Goal: Use online tool/utility: Utilize a website feature to perform a specific function

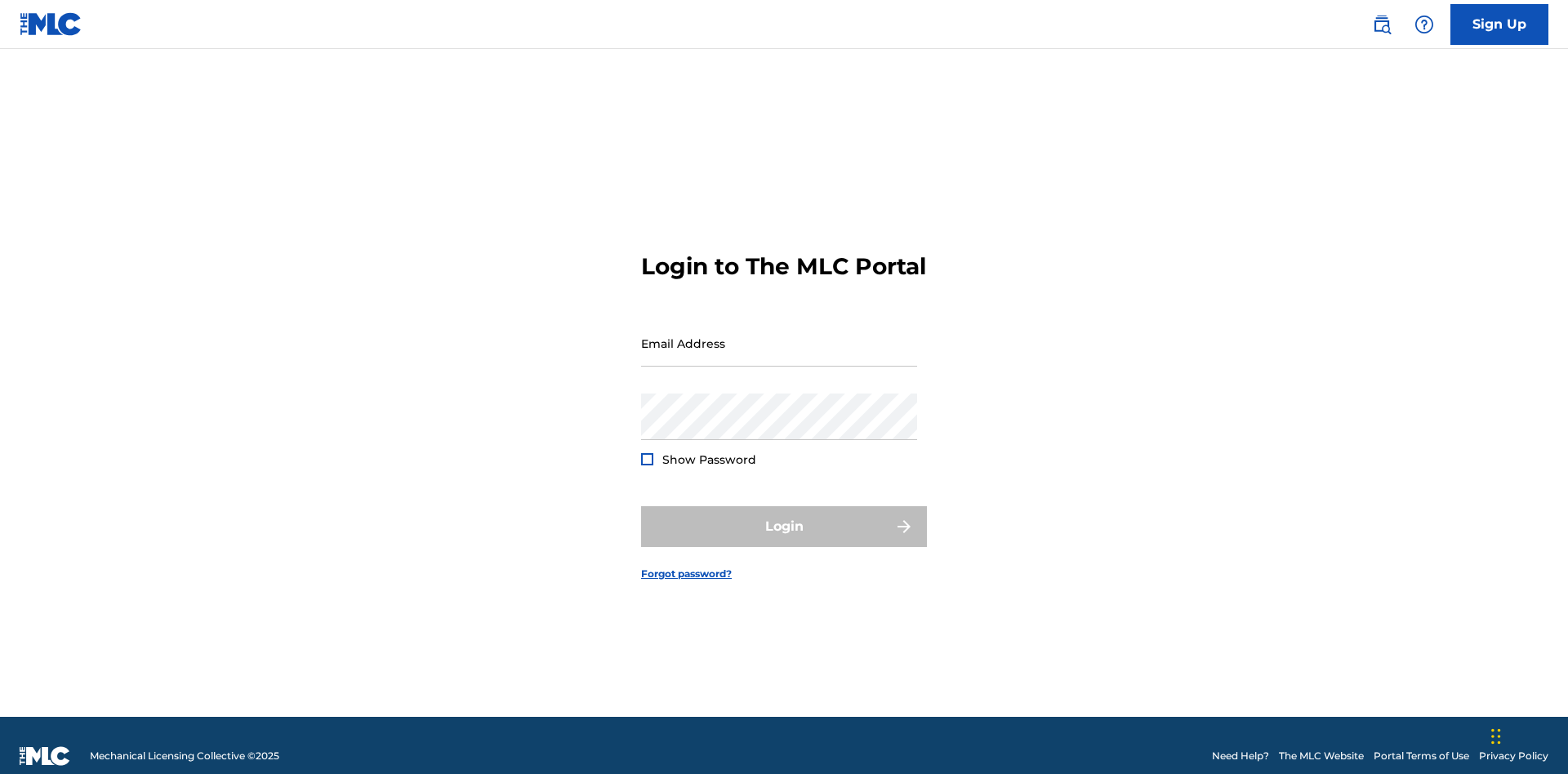
scroll to position [21, 0]
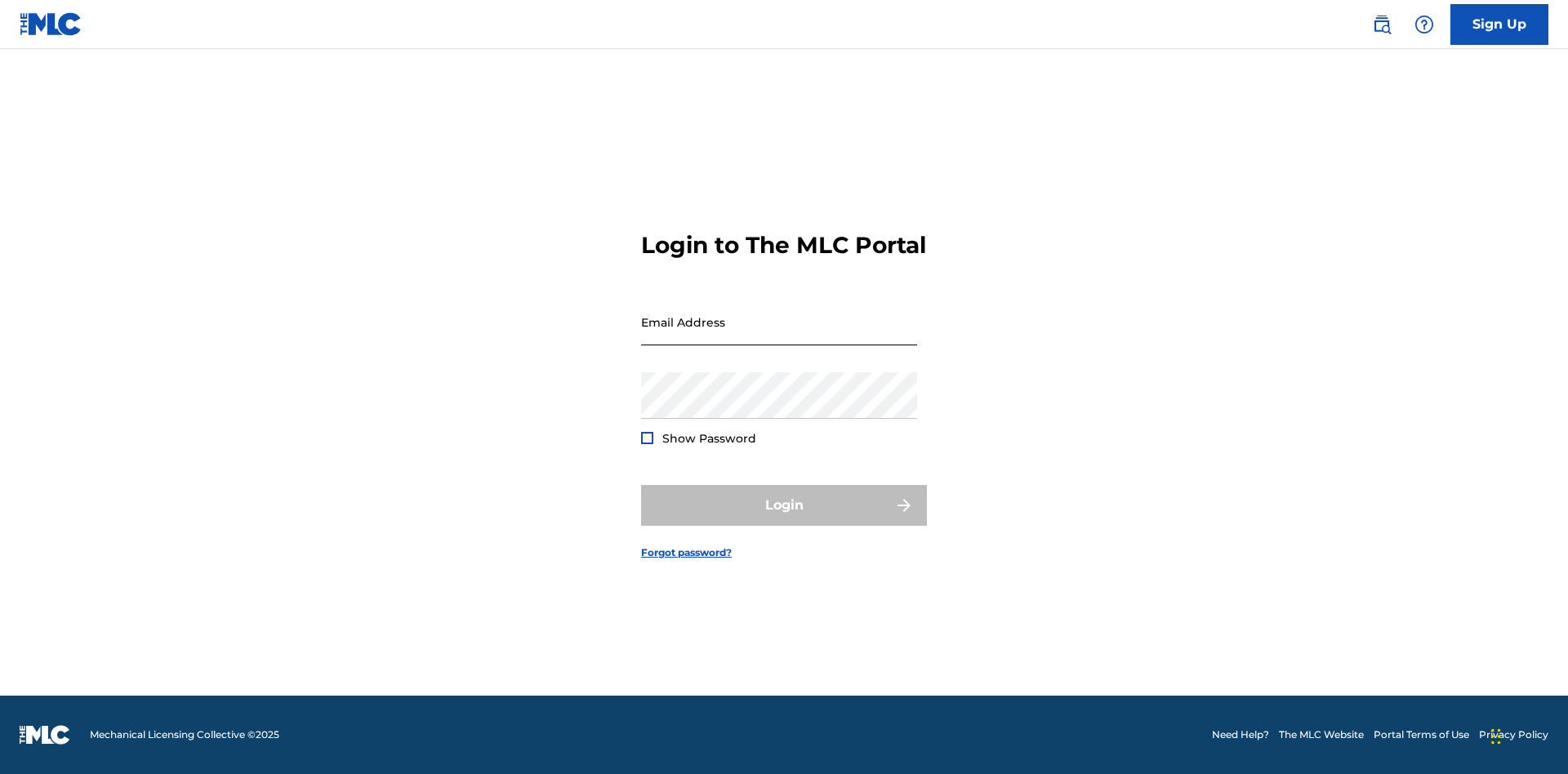
click at [779, 335] on input "Email Address" at bounding box center [779, 321] width 276 height 46
type input "Krystal.Ribble@themlc.com"
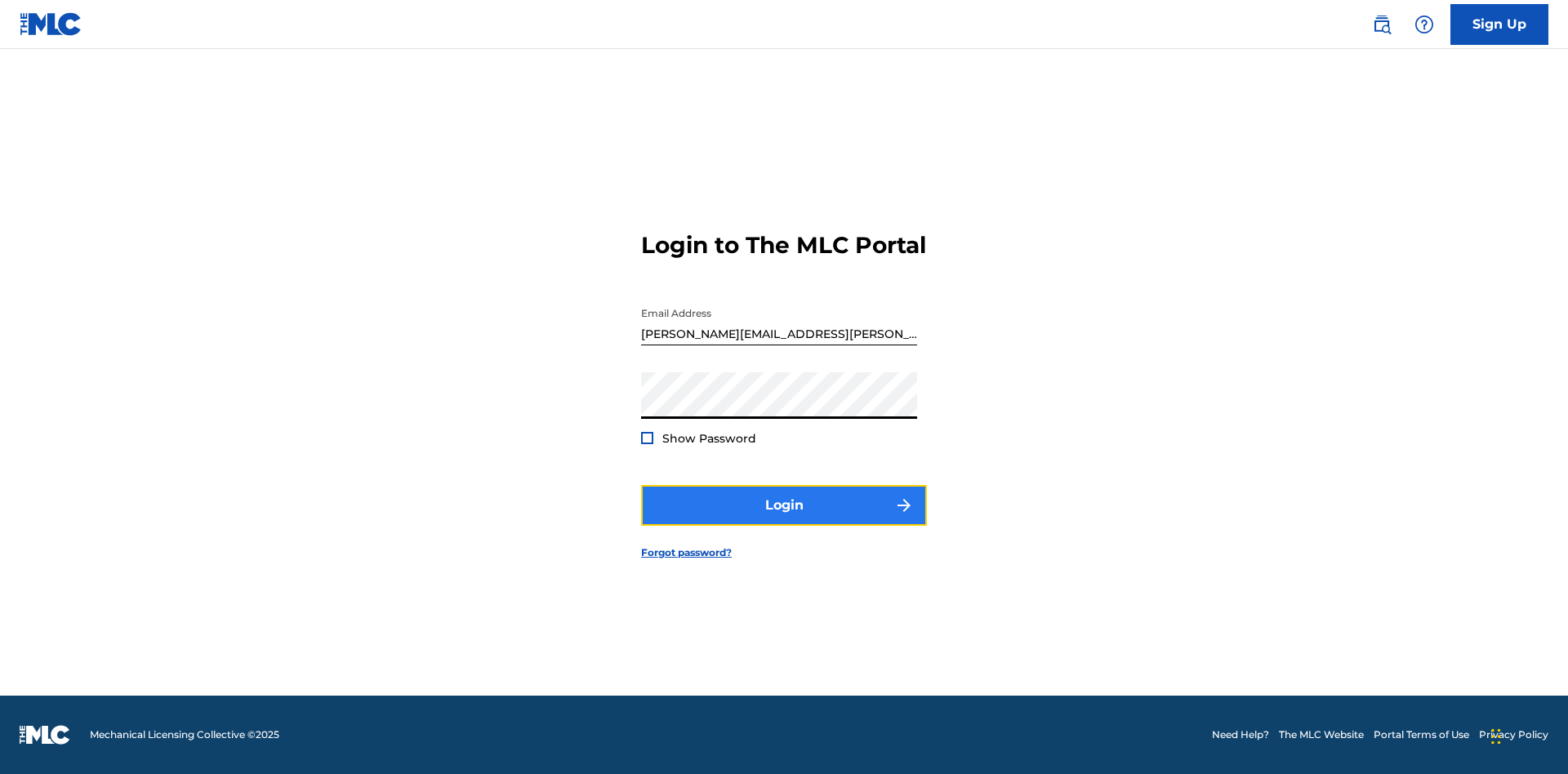
click at [784, 519] on button "Login" at bounding box center [783, 505] width 285 height 41
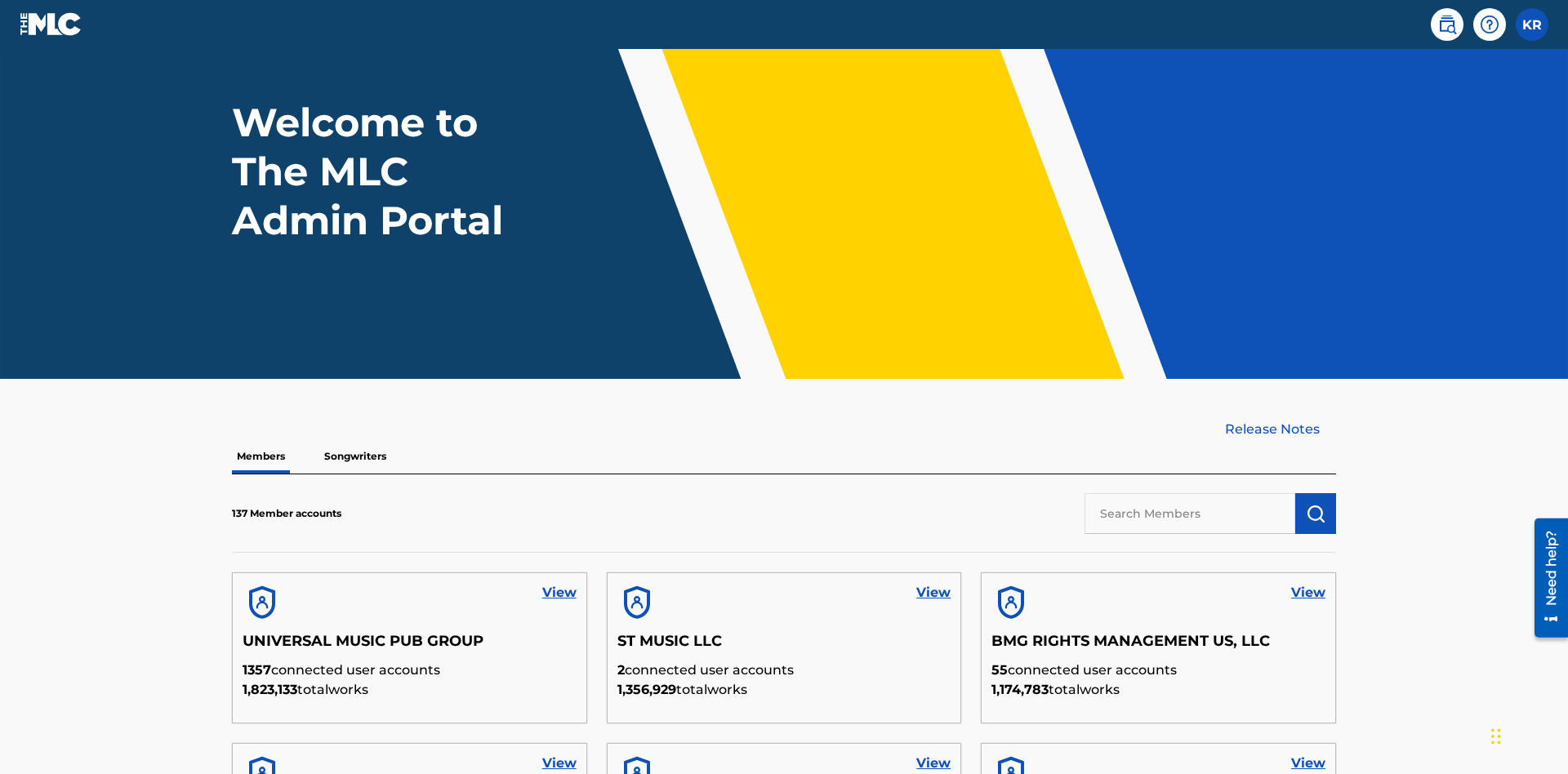
scroll to position [464, 0]
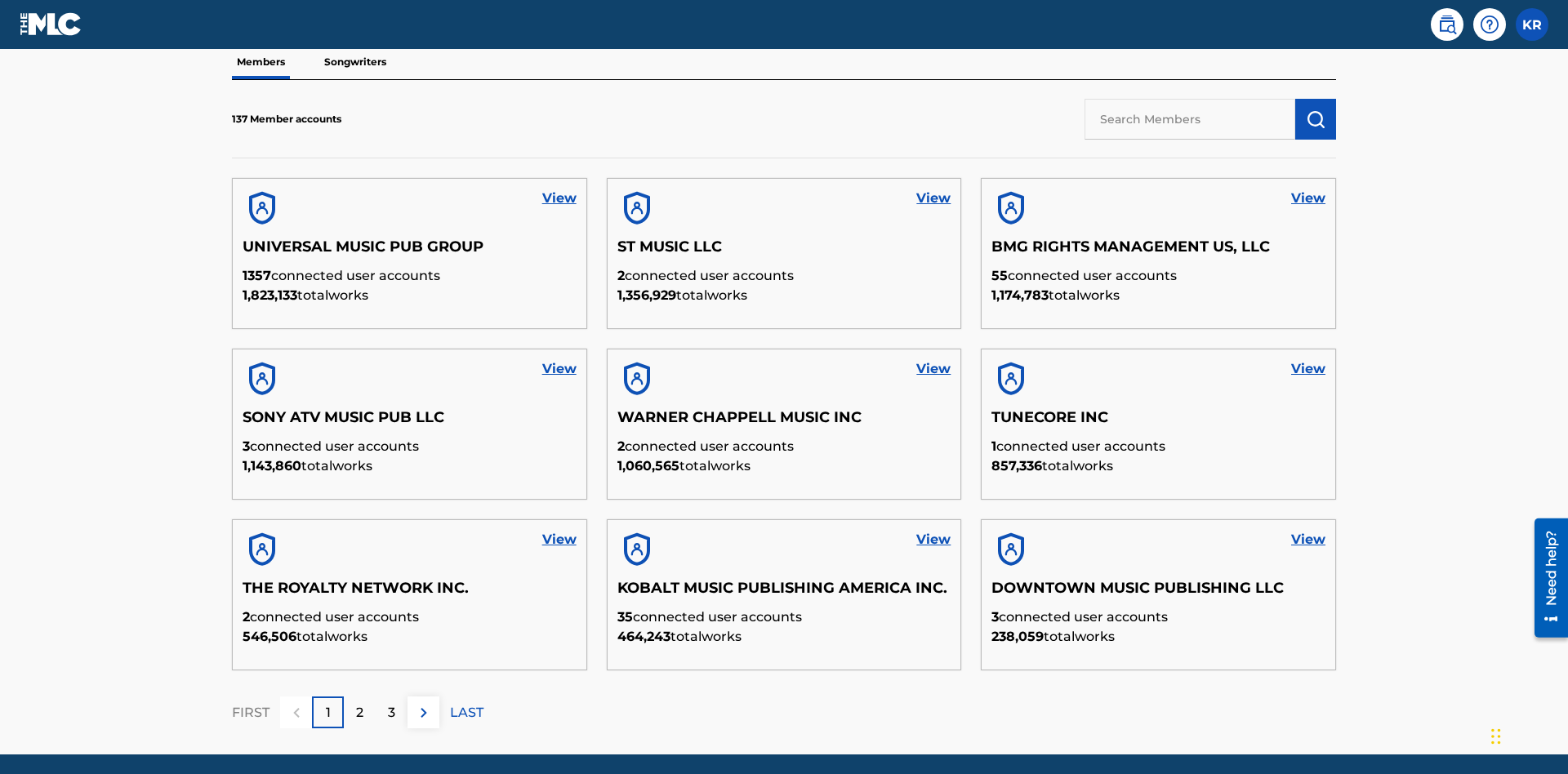
click at [1190, 119] on input "text" at bounding box center [1189, 119] width 210 height 41
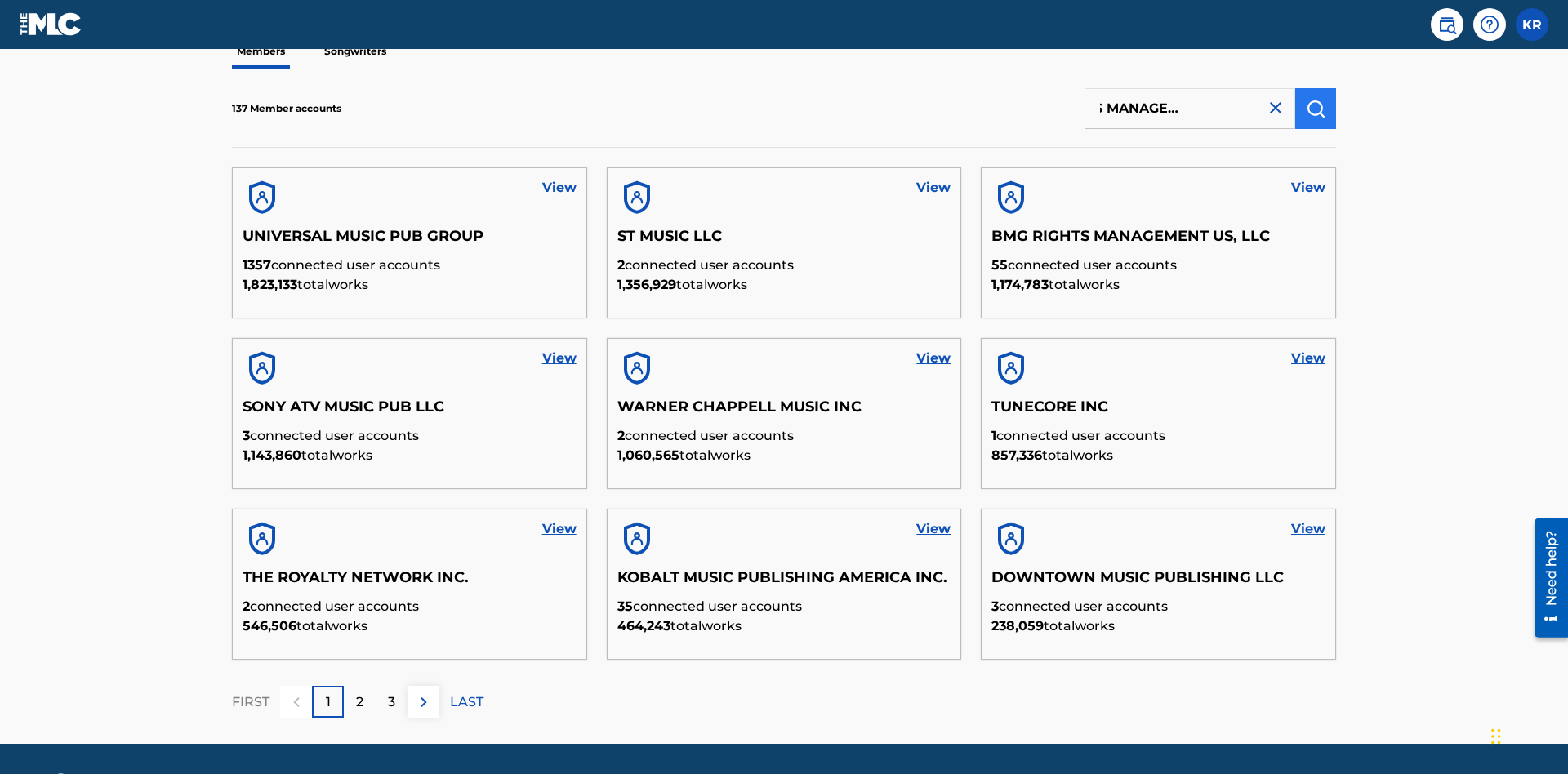
type input "BMG RIGHTS MANAGEMENT US, LLC"
click at [1316, 107] on img "submit" at bounding box center [1316, 108] width 19 height 19
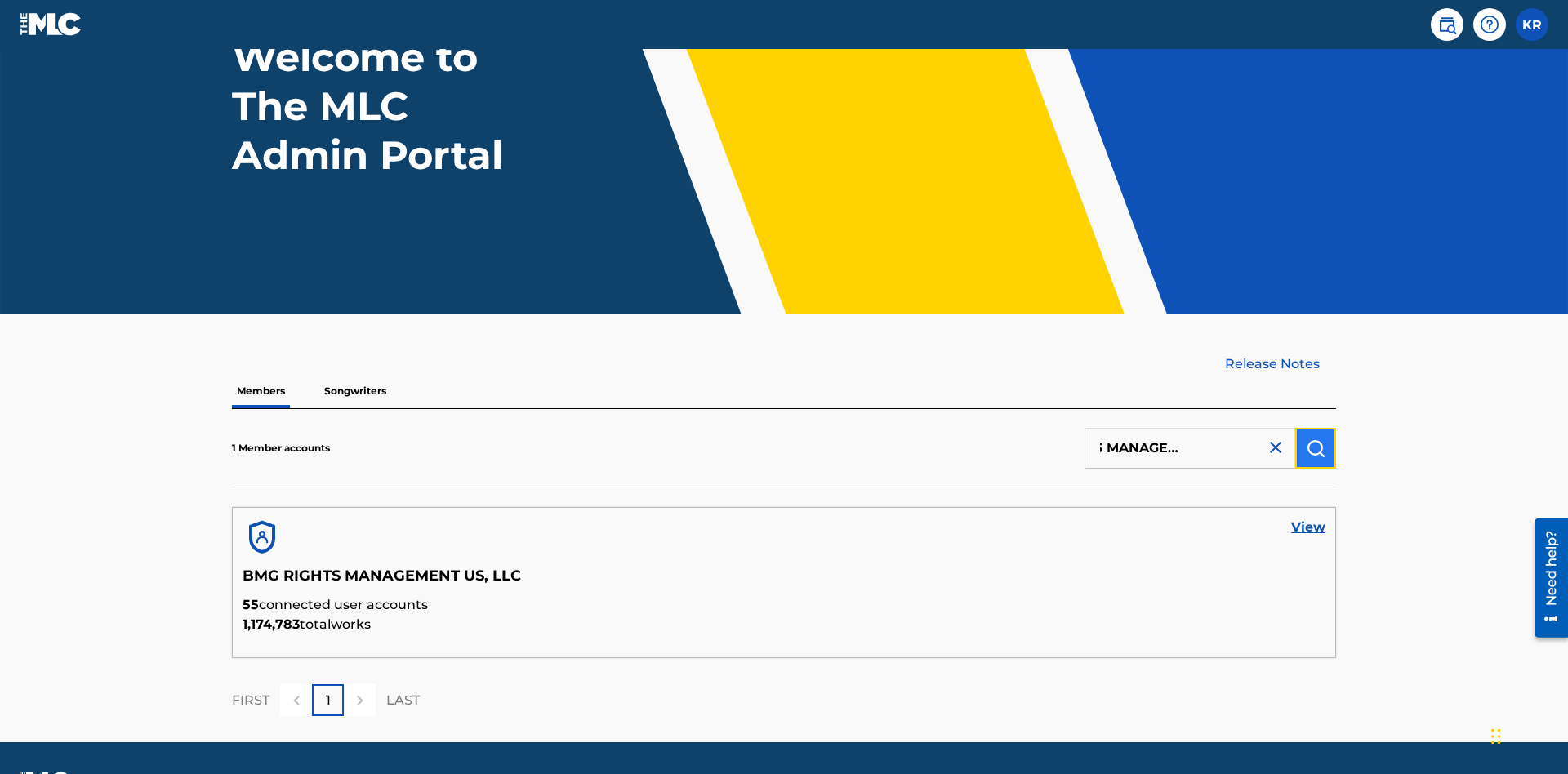
scroll to position [182, 0]
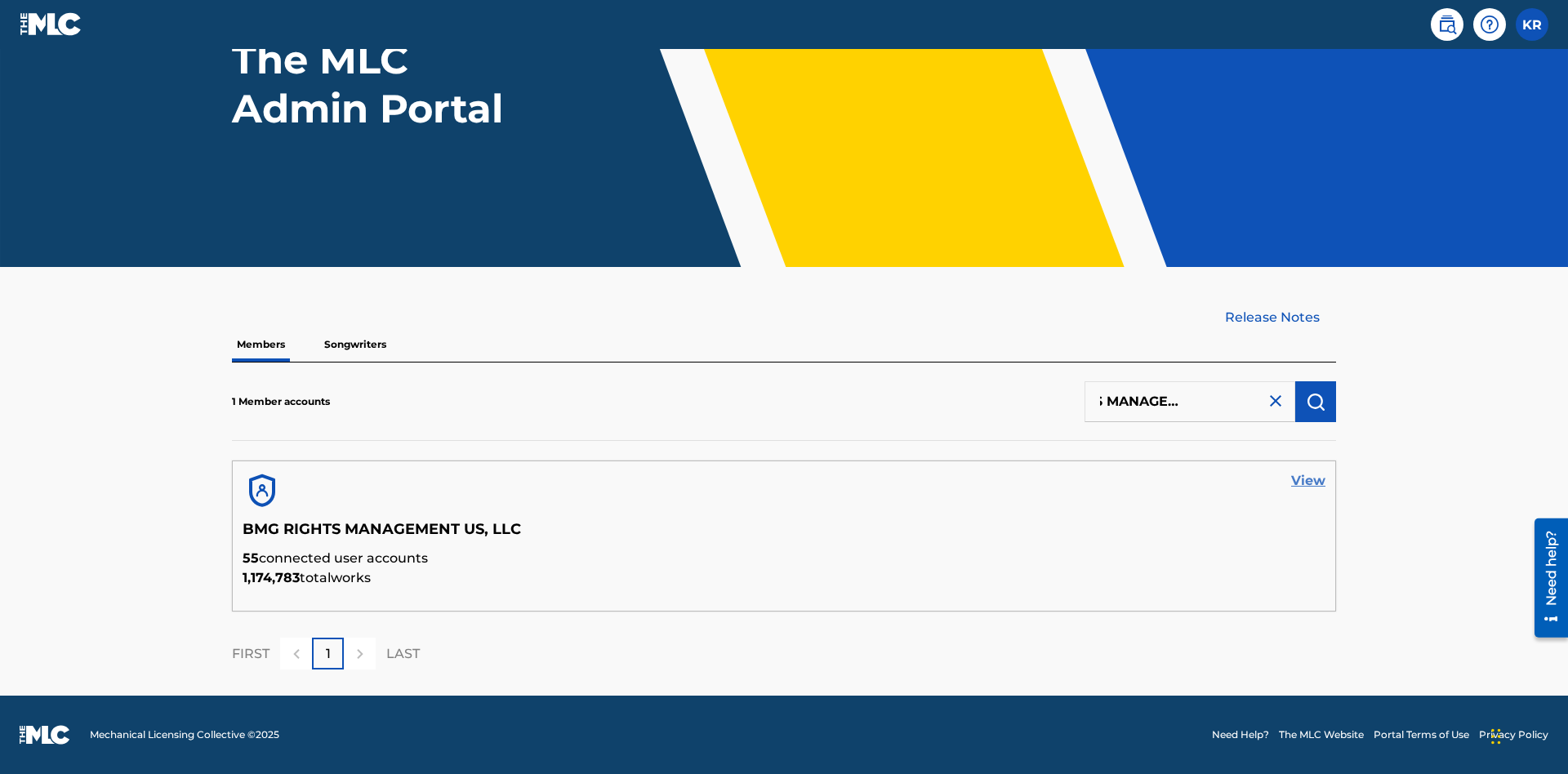
click at [1309, 481] on link "View" at bounding box center [1308, 481] width 34 height 19
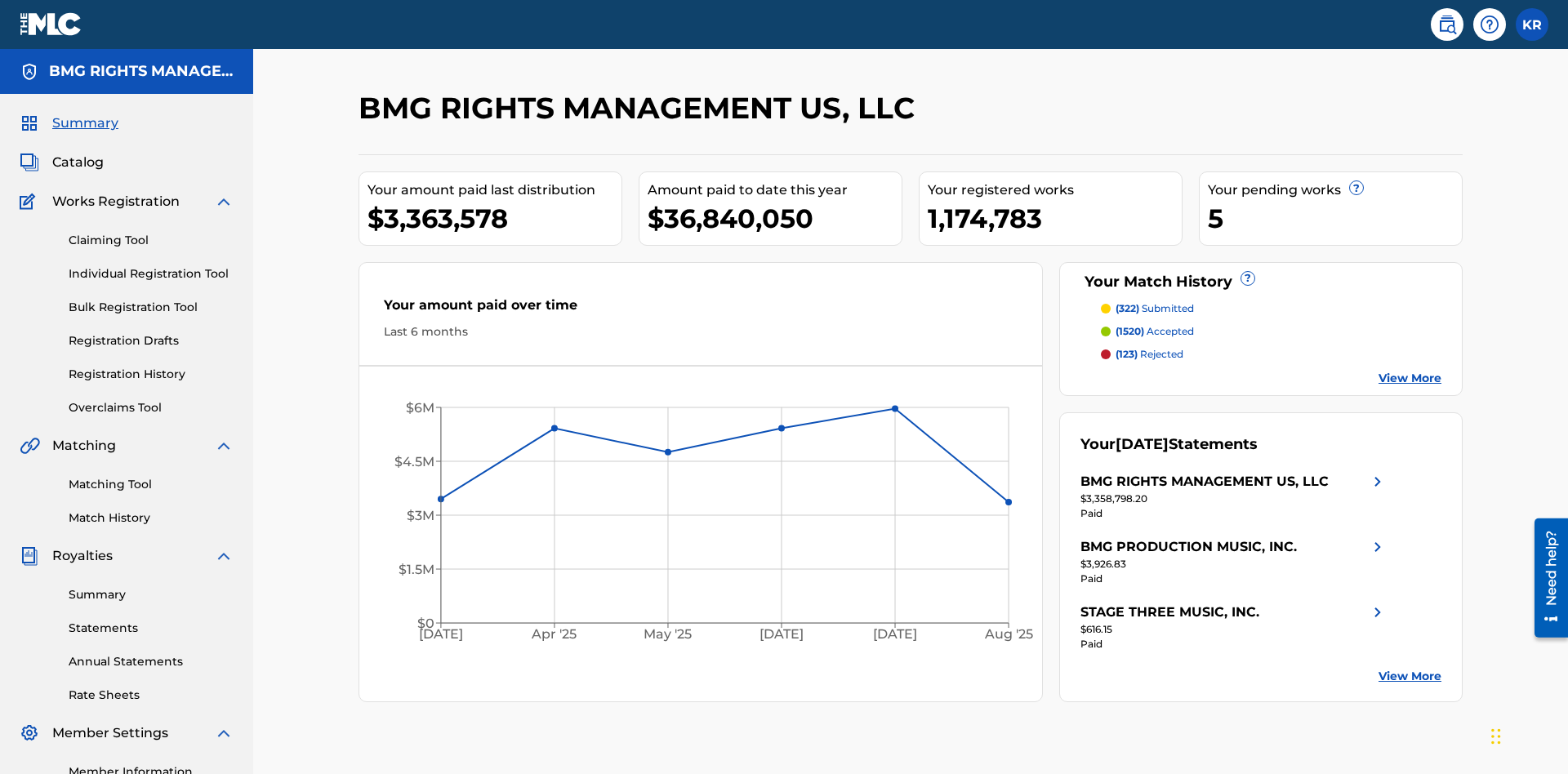
scroll to position [205, 0]
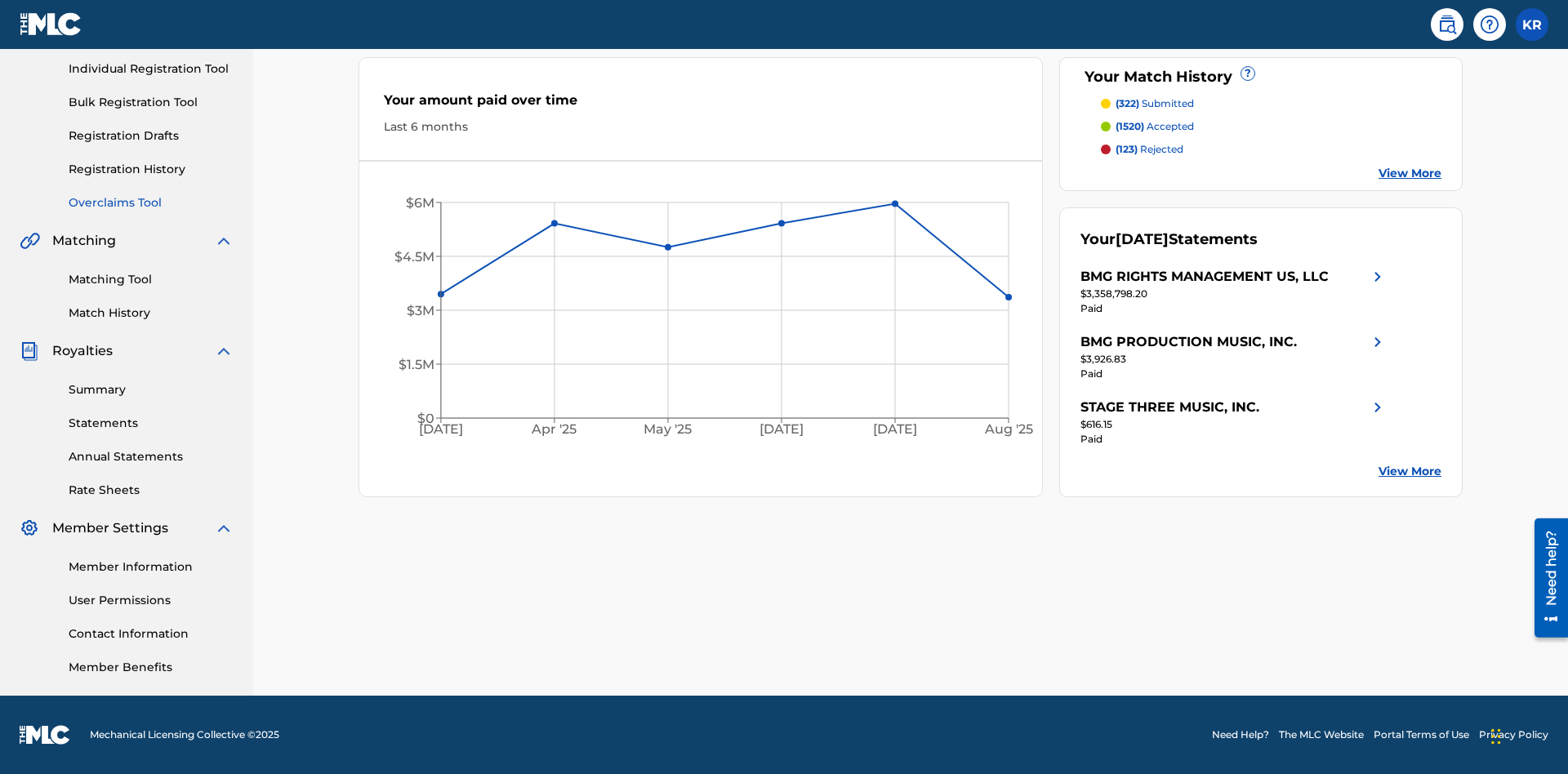
click at [151, 202] on link "Overclaims Tool" at bounding box center [151, 203] width 165 height 17
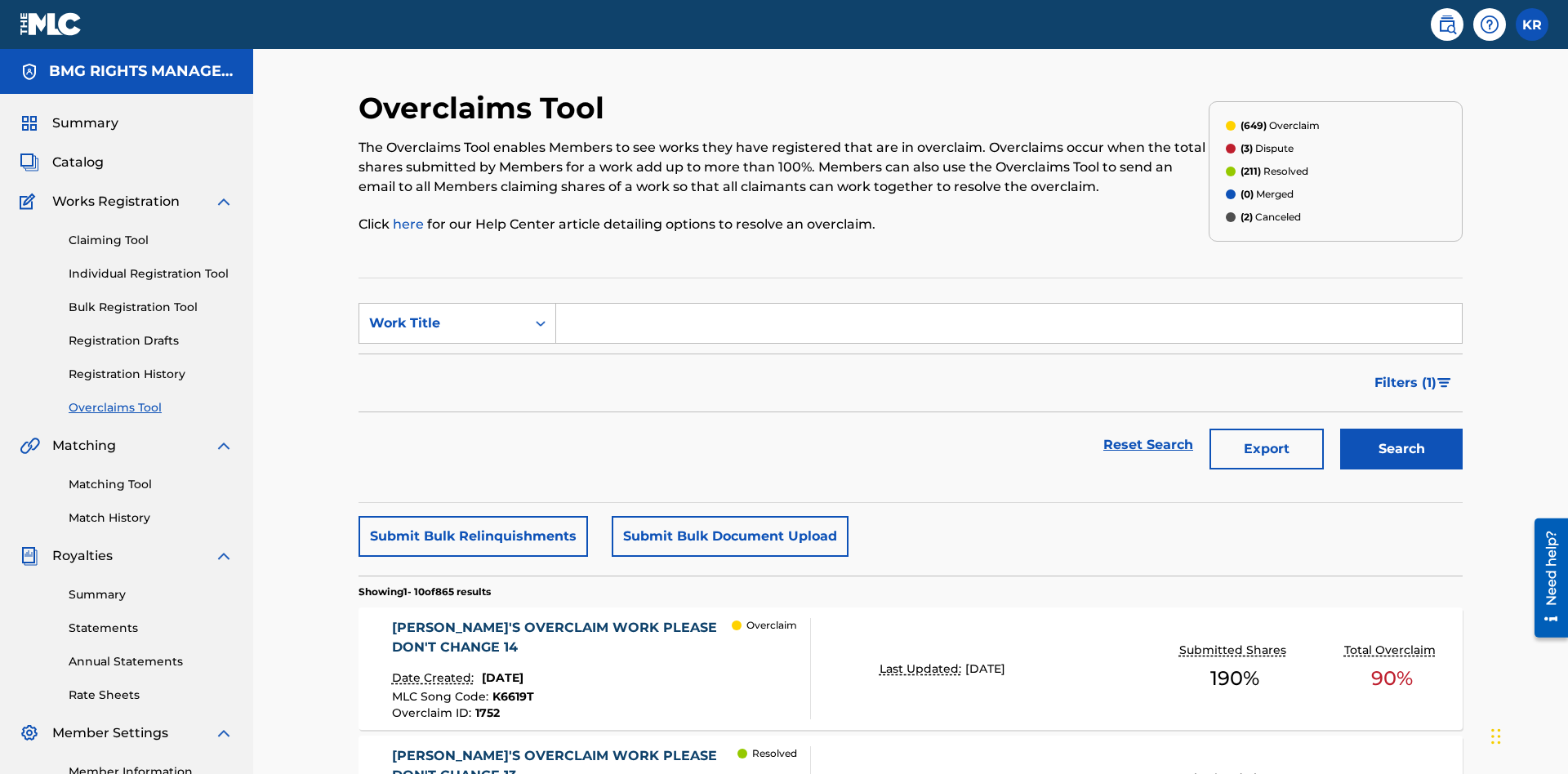
scroll to position [209, 0]
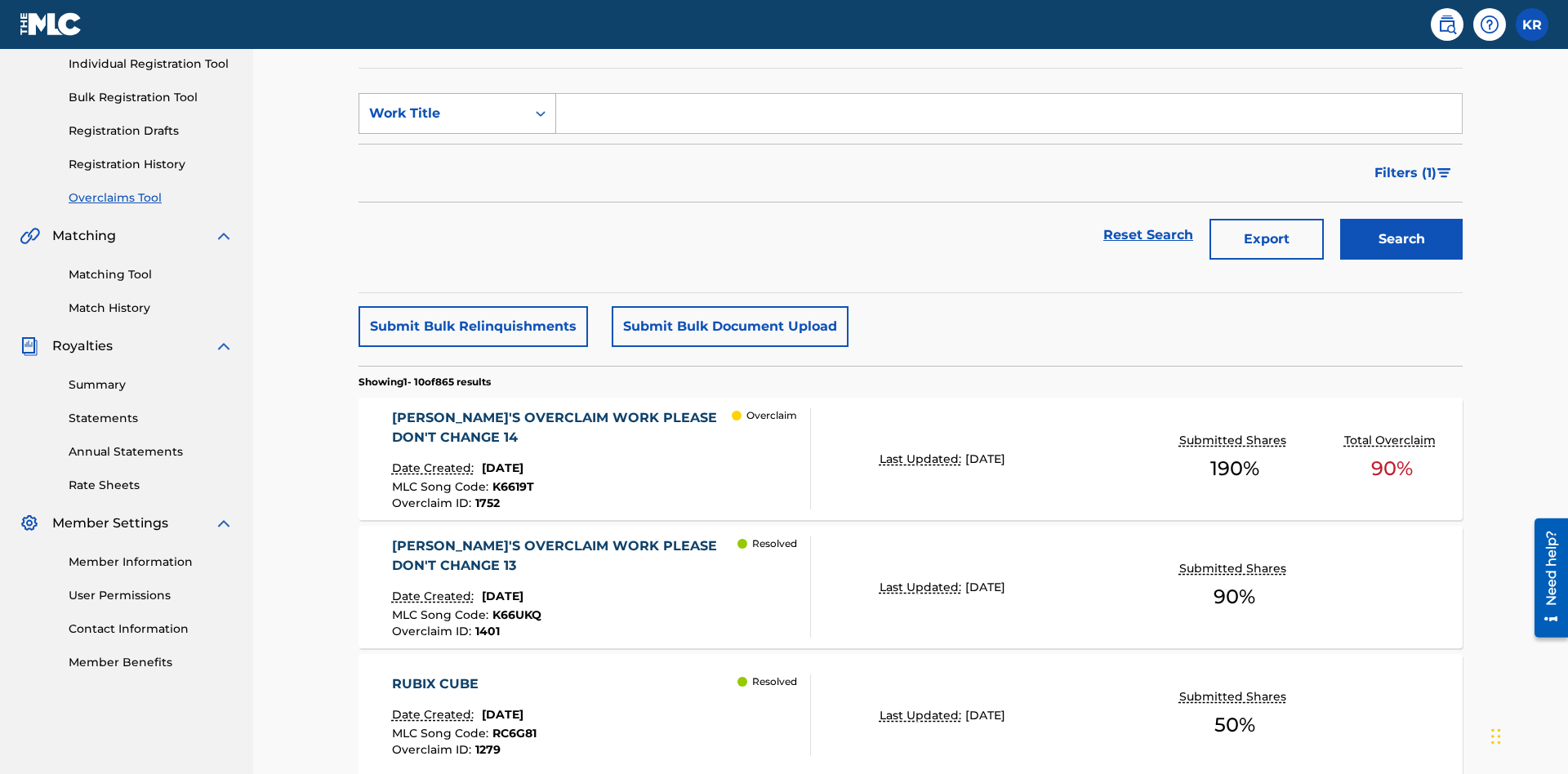
click at [443, 113] on div "Work Title" at bounding box center [443, 113] width 147 height 19
click at [457, 154] on div "MLC Song Code" at bounding box center [457, 154] width 196 height 41
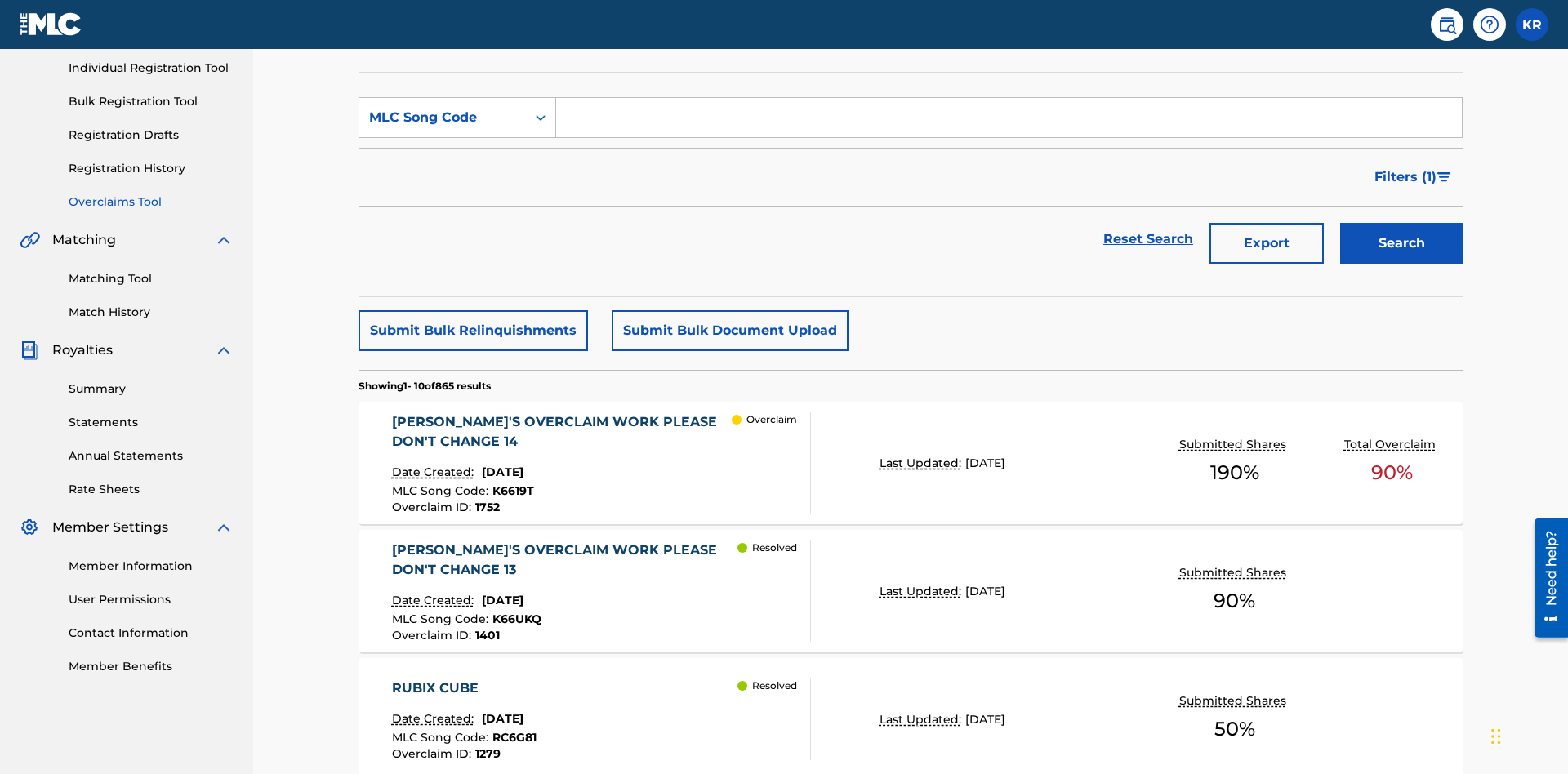
click at [1008, 118] on input "Search Form" at bounding box center [1008, 117] width 905 height 39
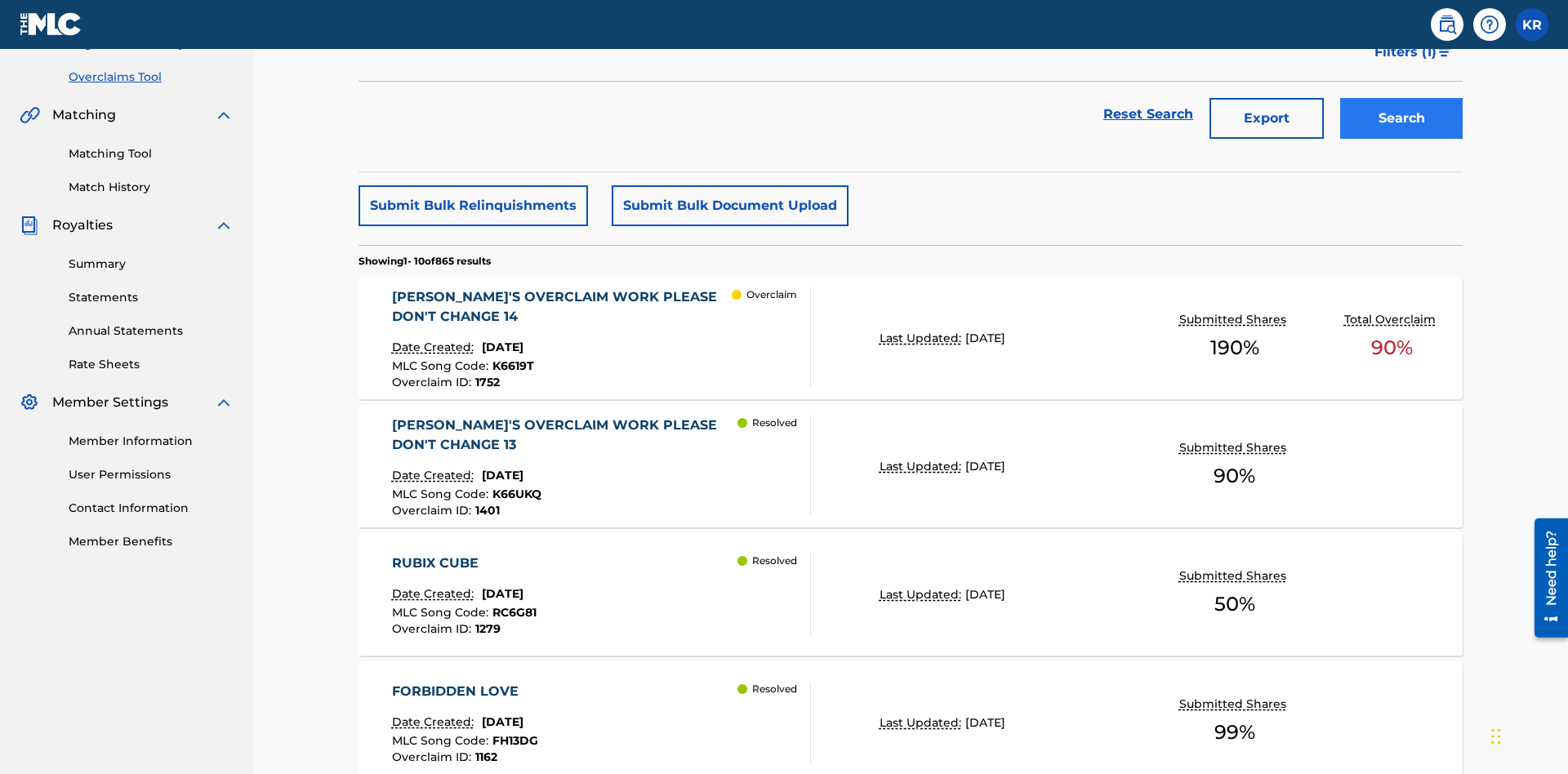
type input "K6619T"
click at [1401, 119] on button "Search" at bounding box center [1401, 118] width 122 height 41
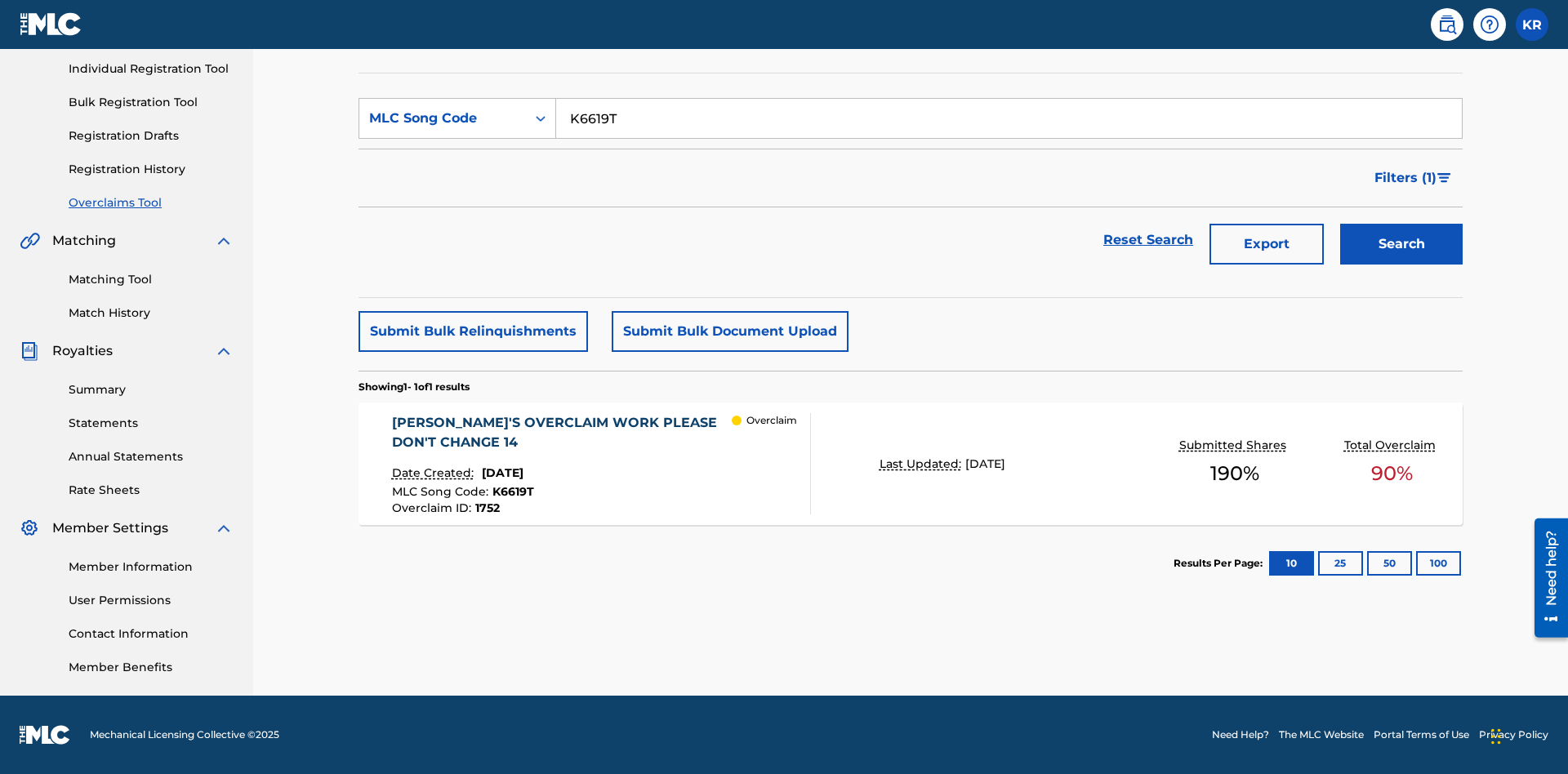
click at [486, 508] on span "1752" at bounding box center [487, 507] width 24 height 15
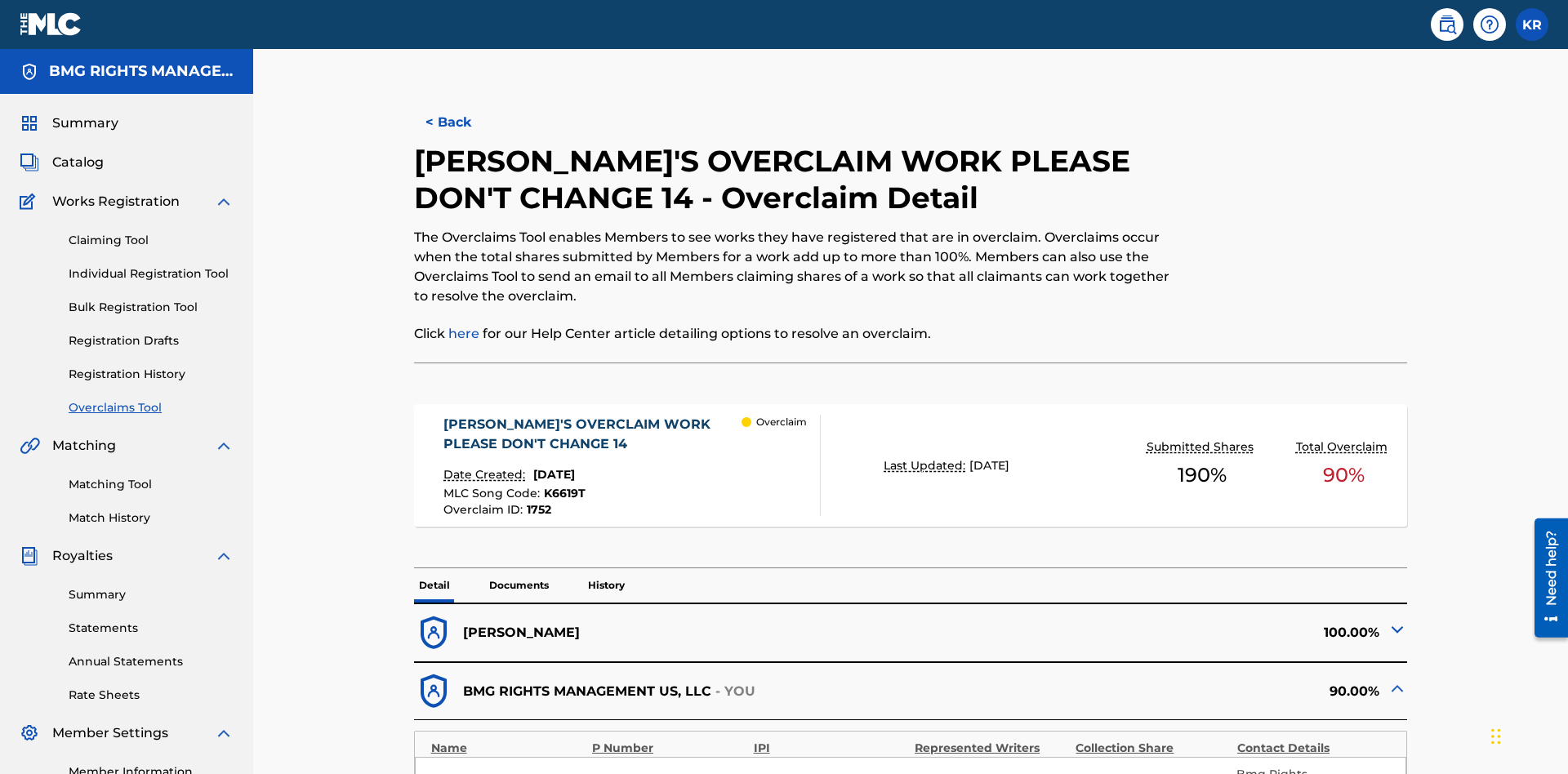
scroll to position [45, 0]
